Goal: Find specific page/section: Find specific page/section

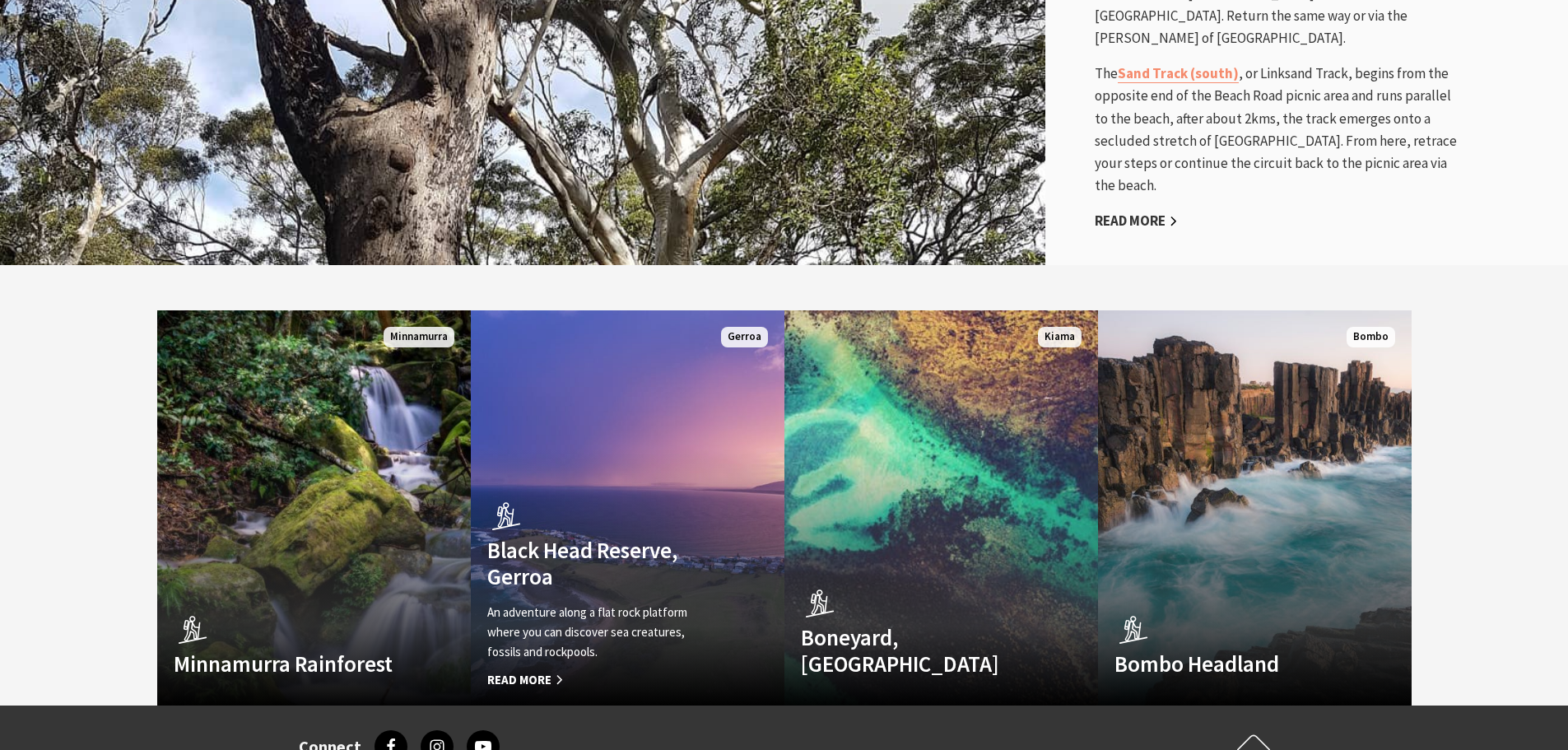
scroll to position [4447, 0]
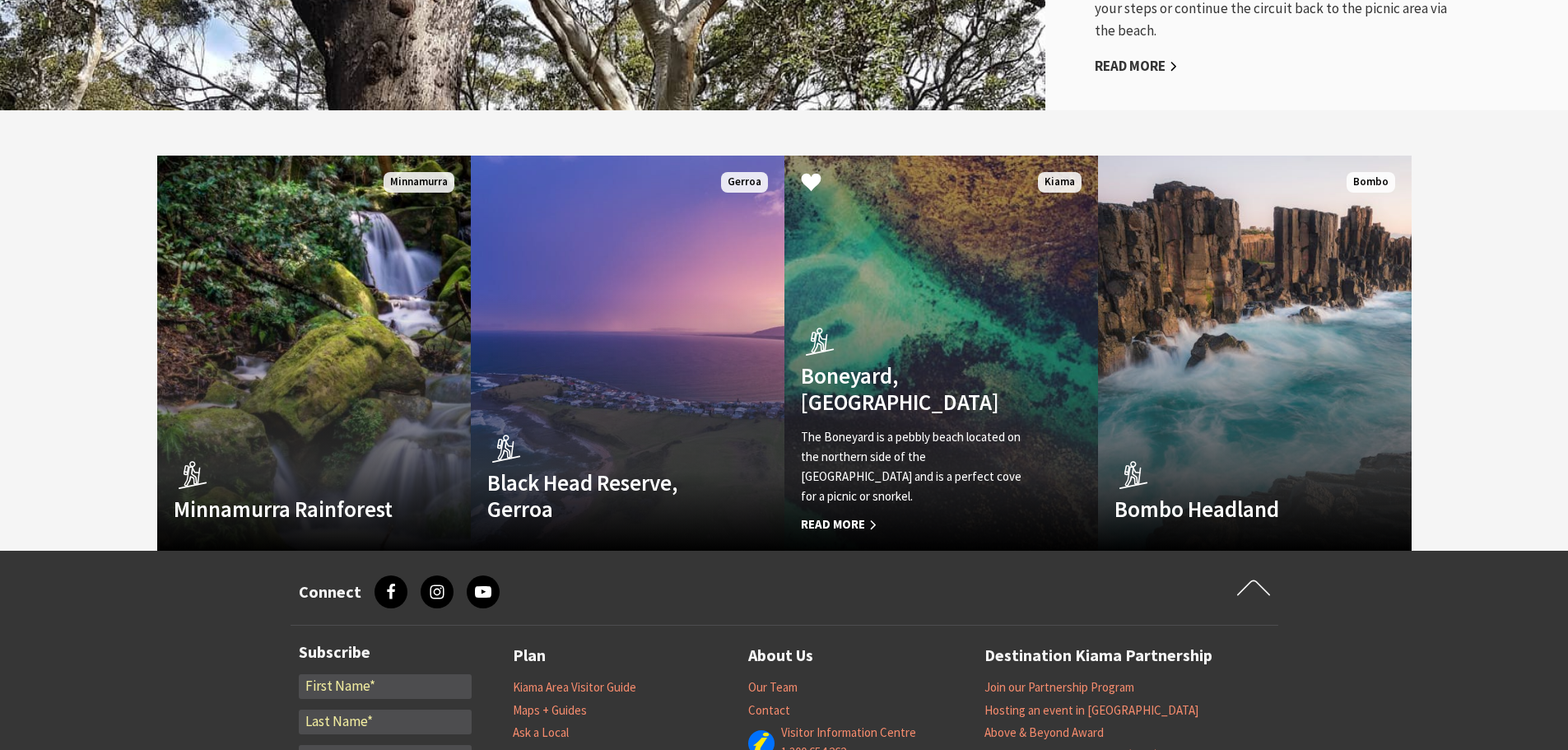
click at [874, 445] on div "The Boneyard is a pebbly beach located on the northern side of the [GEOGRAPHIC_…" at bounding box center [917, 481] width 233 height 107
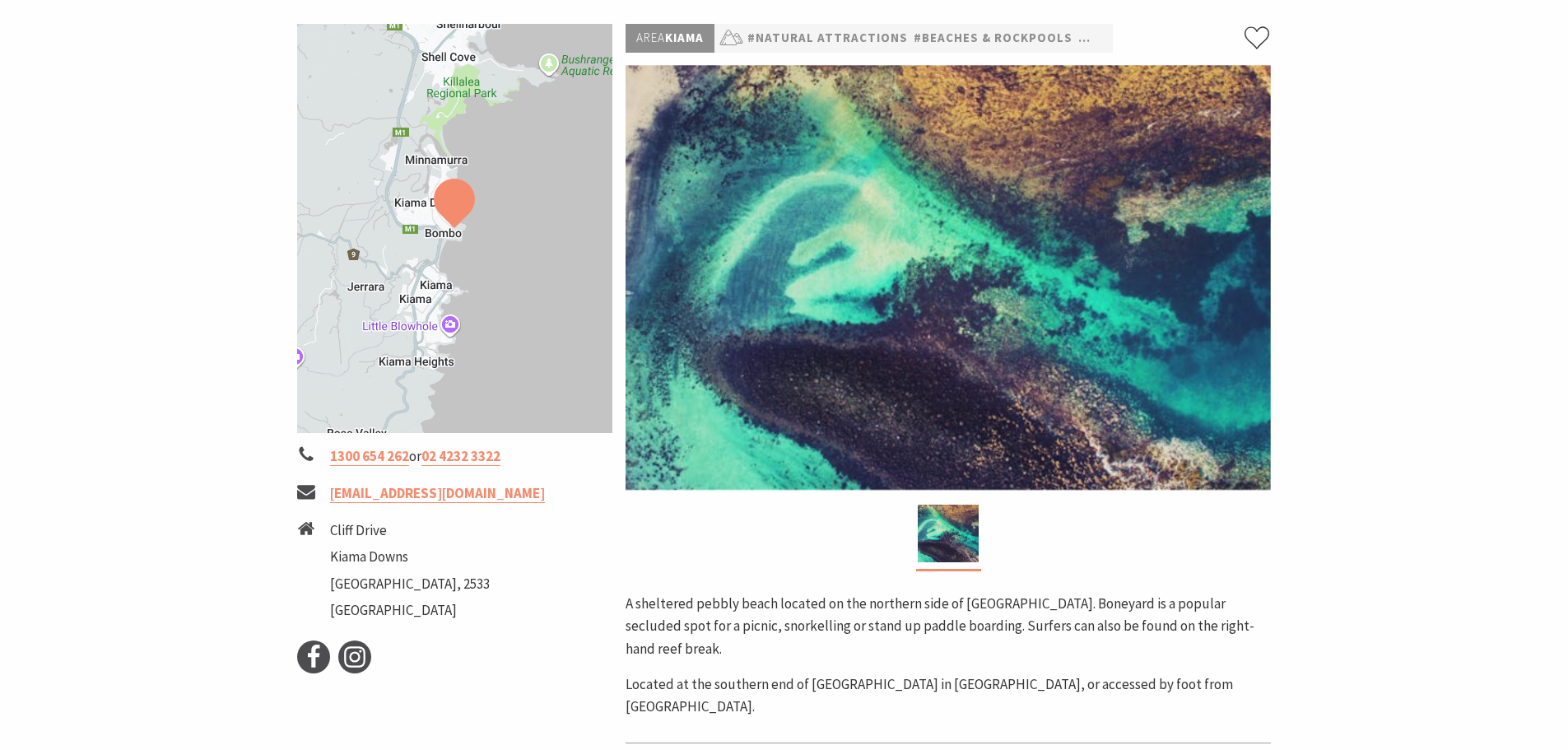
scroll to position [247, 0]
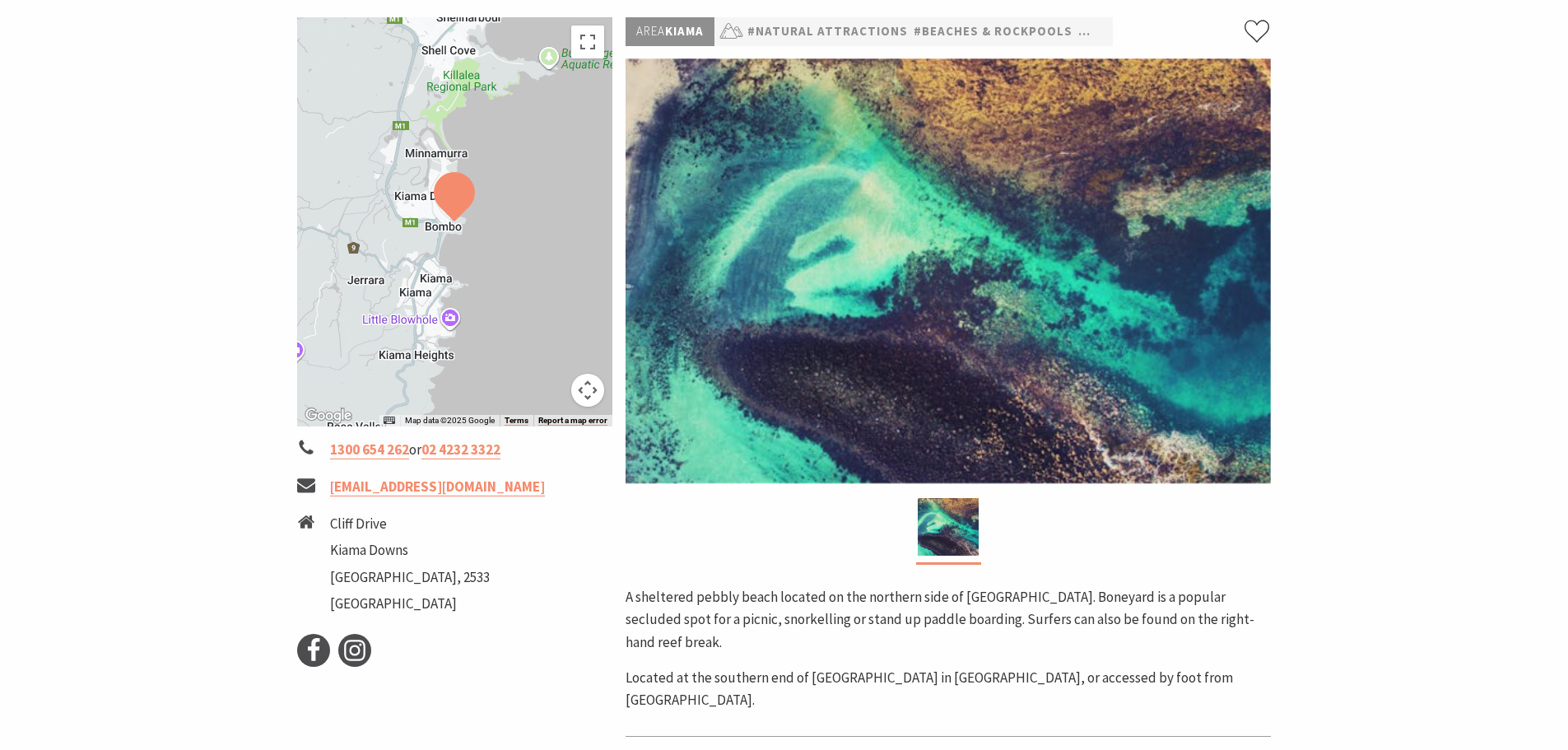
click at [446, 234] on div at bounding box center [455, 222] width 316 height 409
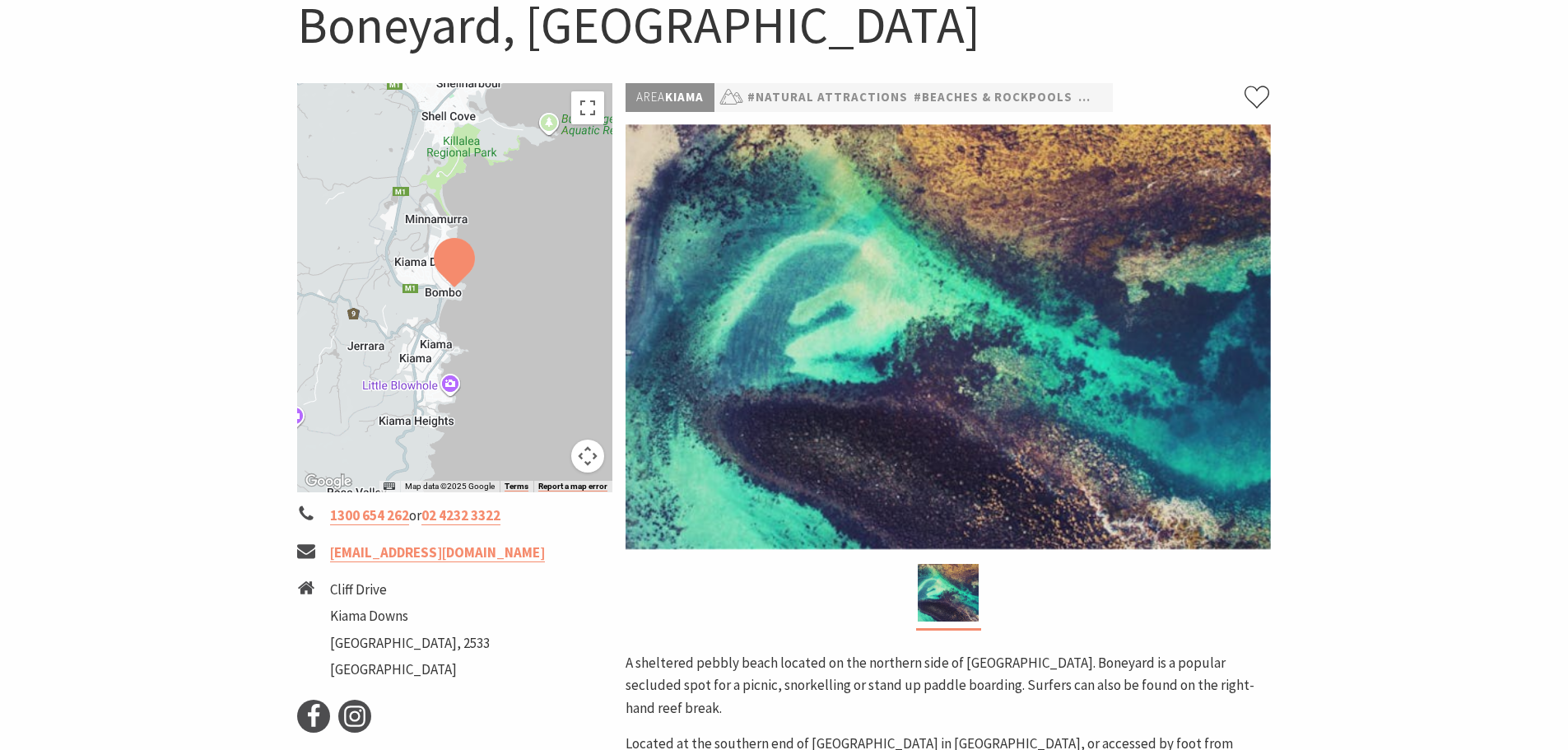
scroll to position [0, 0]
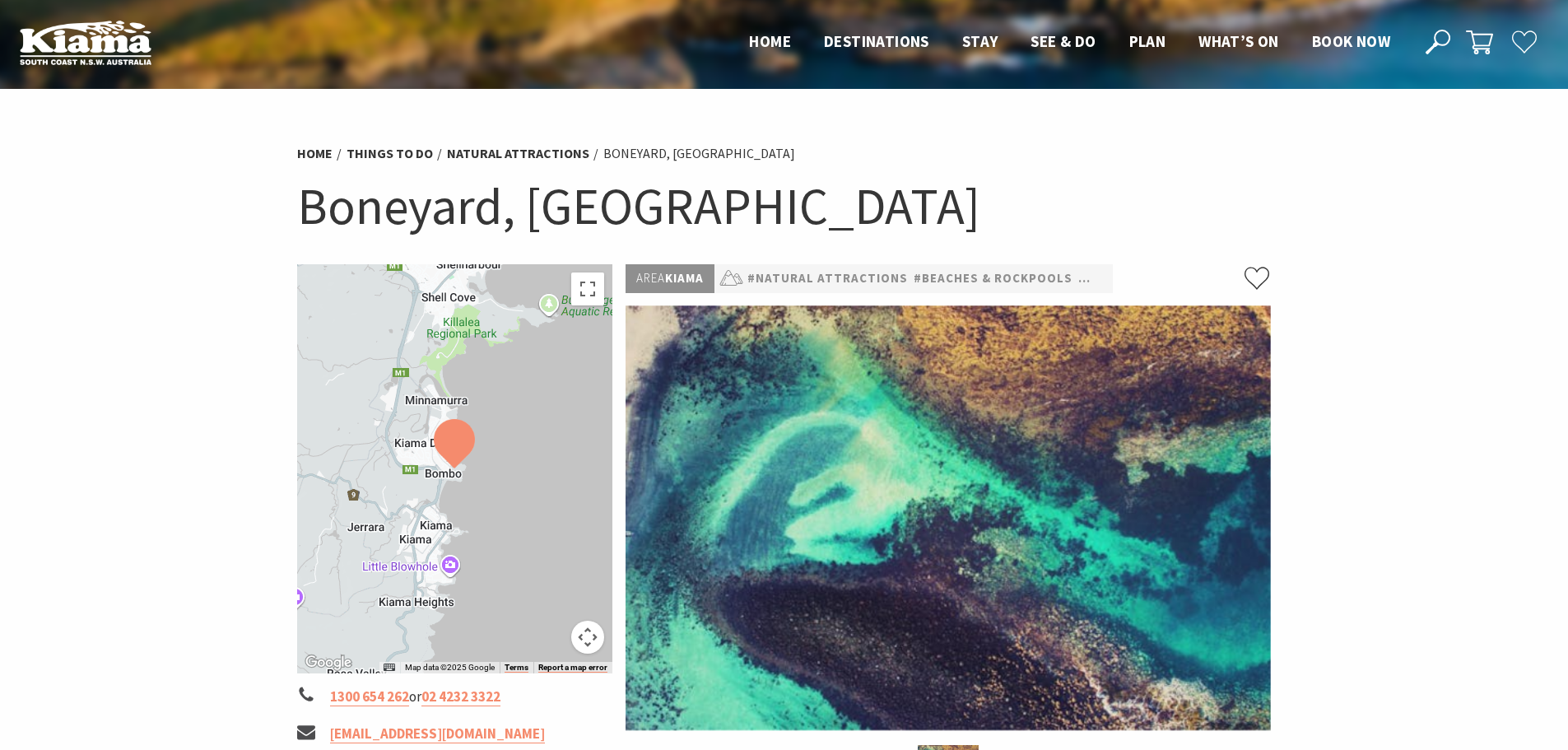
click at [450, 465] on img at bounding box center [454, 444] width 41 height 49
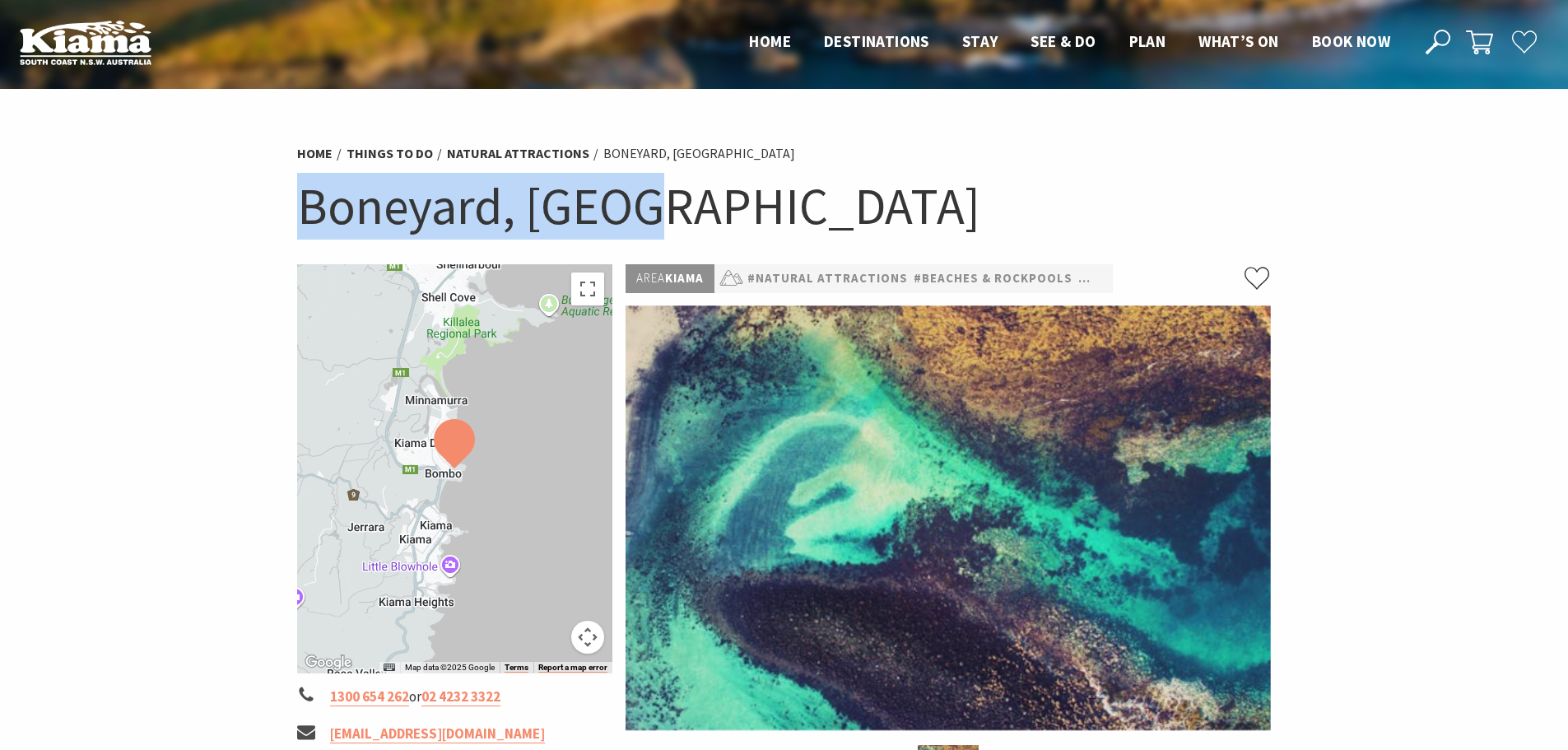
drag, startPoint x: 674, startPoint y: 196, endPoint x: 310, endPoint y: 201, distance: 364.0
click at [310, 201] on h1 "Boneyard, [GEOGRAPHIC_DATA]" at bounding box center [784, 205] width 974 height 67
copy h1 "Boneyard, [GEOGRAPHIC_DATA]"
